Goal: Task Accomplishment & Management: Complete application form

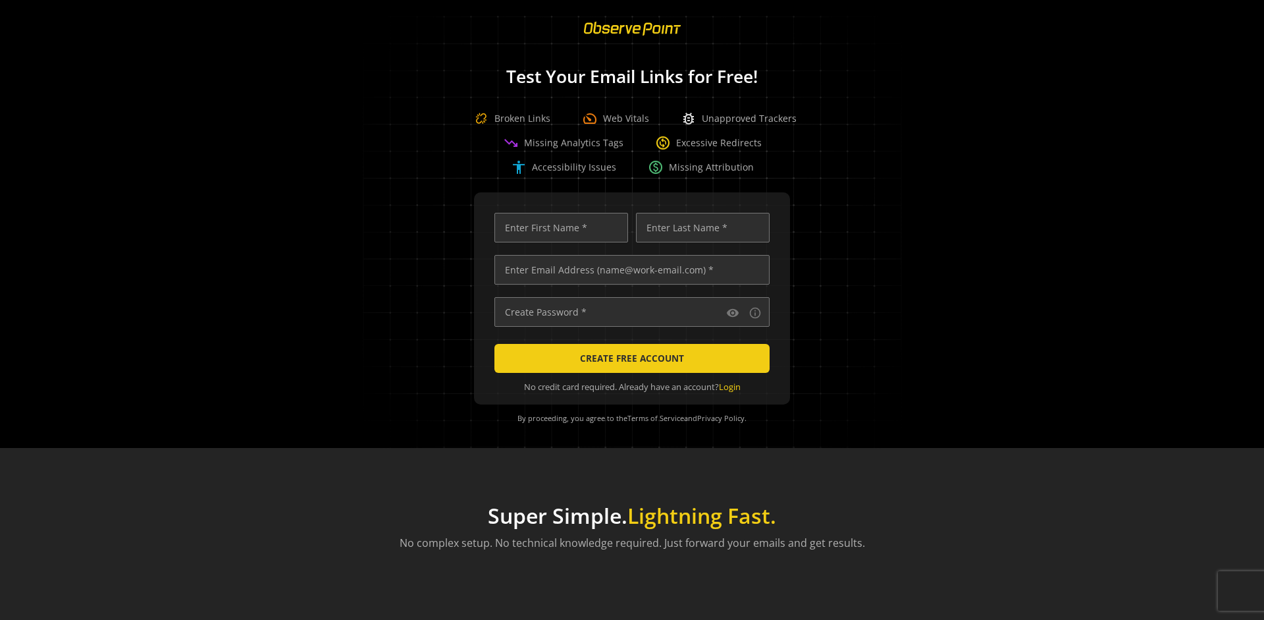
scroll to position [0, 4308]
click at [629, 269] on input "text" at bounding box center [631, 270] width 275 height 30
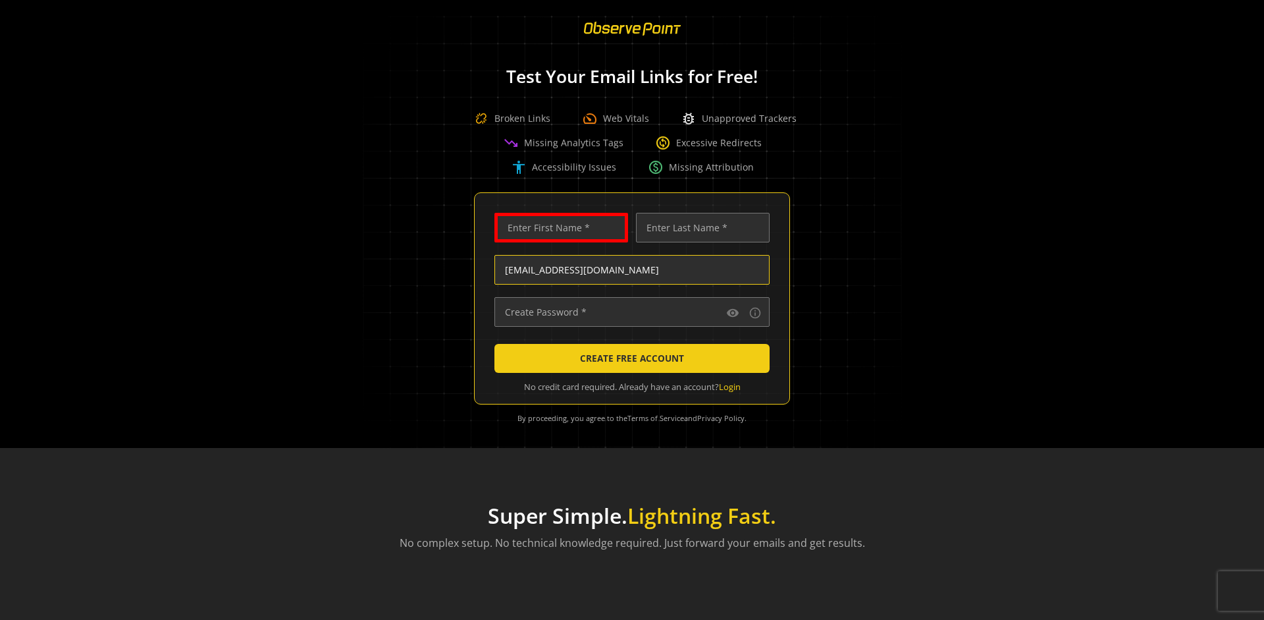
scroll to position [0, 69]
type input "[EMAIL_ADDRESS][DOMAIN_NAME]"
click at [558, 227] on input "text" at bounding box center [561, 228] width 134 height 30
type input "Test"
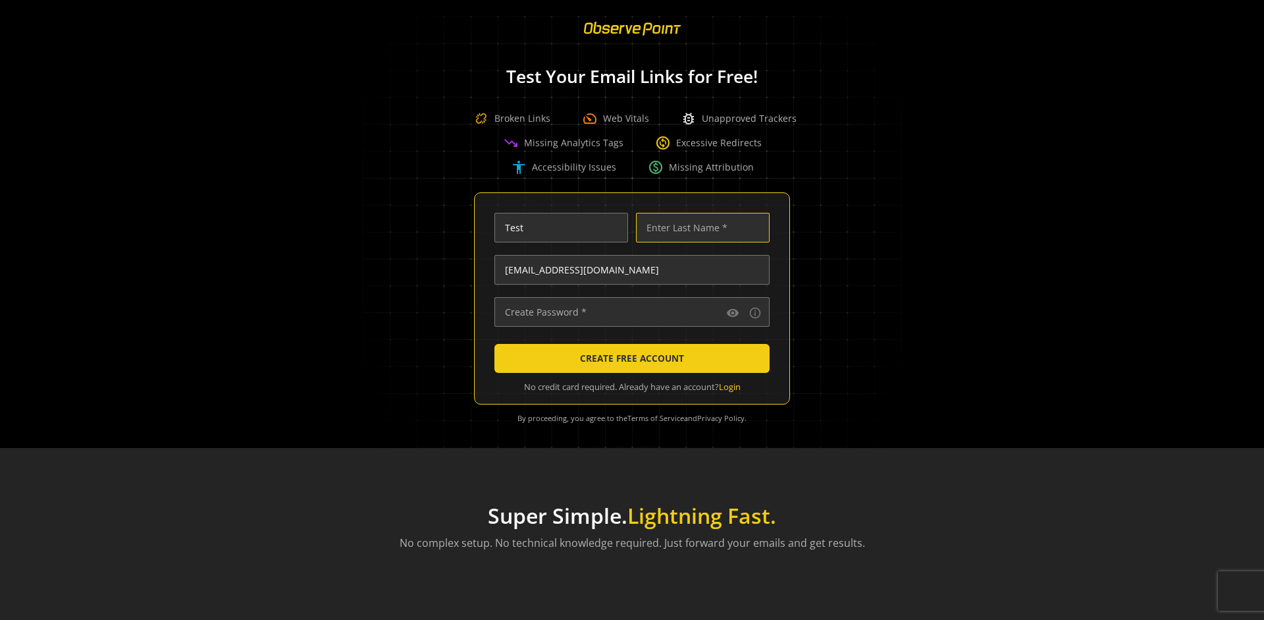
click at [699, 227] on input "text" at bounding box center [703, 228] width 134 height 30
type input "Test"
click at [629, 311] on input "text" at bounding box center [631, 312] width 275 height 30
type input "••••••••••••••"
click at [629, 358] on span "CREATE FREE ACCOUNT" at bounding box center [632, 358] width 104 height 24
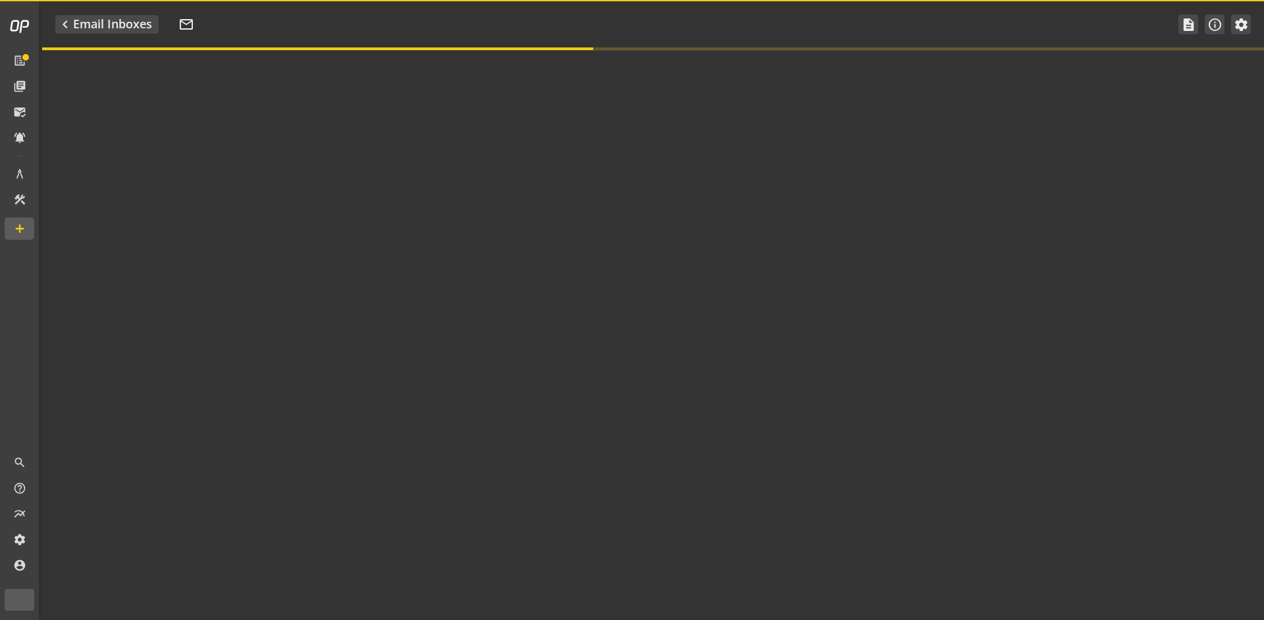
type textarea "Welcome to ObservePoint! This is your default email inbox for testing."
